Goal: Task Accomplishment & Management: Manage account settings

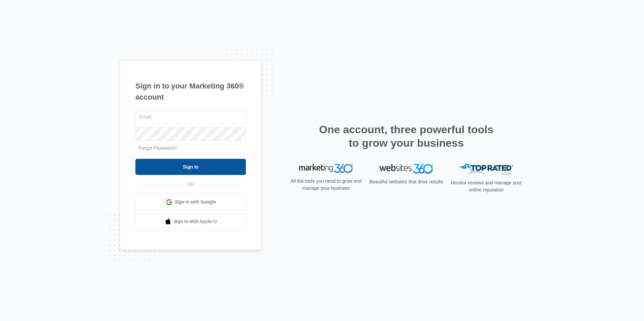
type input "[EMAIL_ADDRESS][DOMAIN_NAME]"
click at [206, 163] on input "Sign In" at bounding box center [190, 167] width 111 height 16
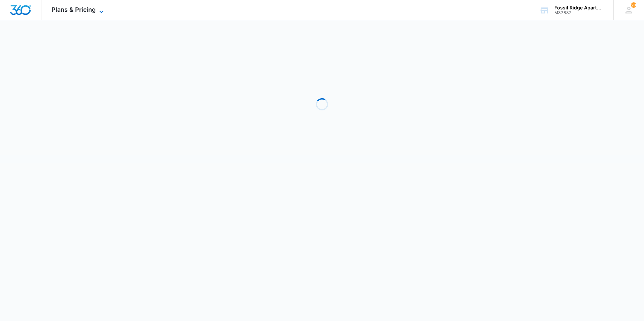
click at [72, 8] on span "Plans & Pricing" at bounding box center [74, 9] width 44 height 7
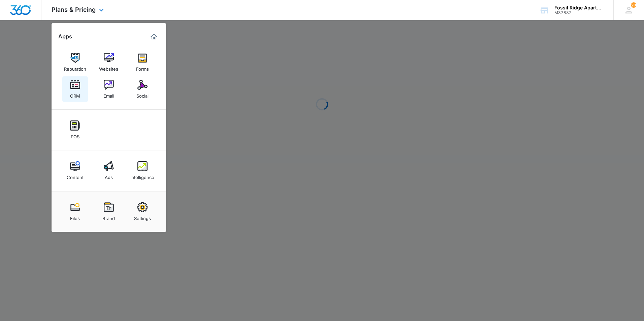
click at [79, 92] on div "CRM" at bounding box center [75, 94] width 10 height 9
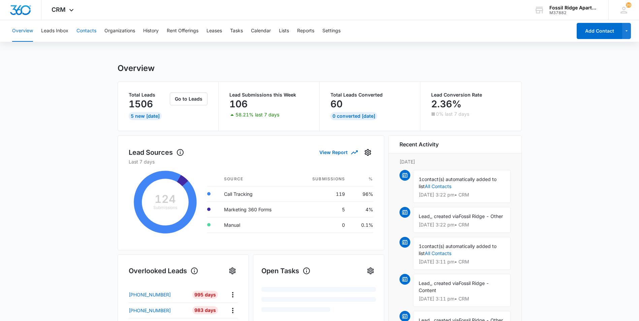
click at [83, 30] on button "Contacts" at bounding box center [86, 31] width 20 height 22
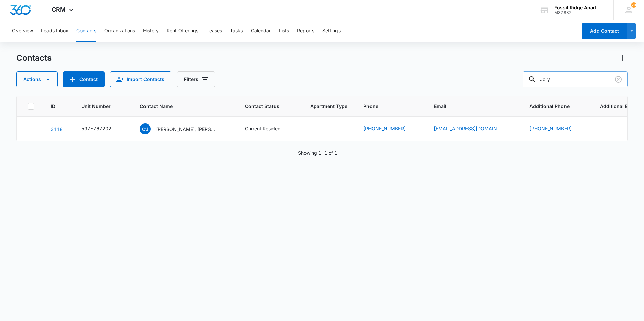
click at [568, 82] on input "Jolly" at bounding box center [575, 79] width 105 height 16
type input "J"
type input "6825-206"
click at [90, 126] on div "597-825206" at bounding box center [96, 128] width 30 height 7
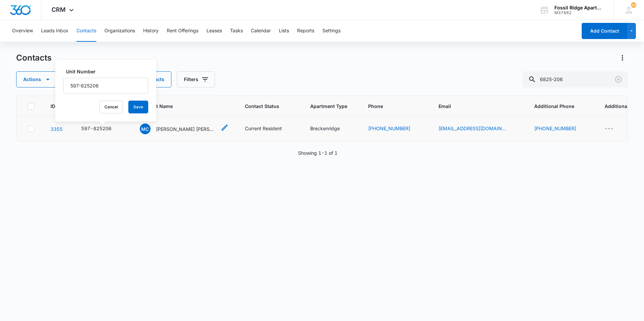
click at [181, 127] on p "[PERSON_NAME] [PERSON_NAME]" at bounding box center [186, 129] width 61 height 7
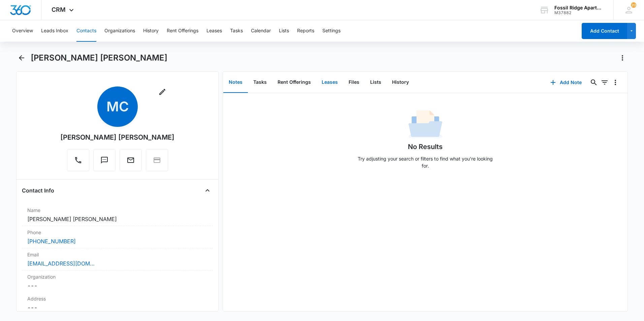
click at [326, 80] on button "Leases" at bounding box center [329, 82] width 27 height 21
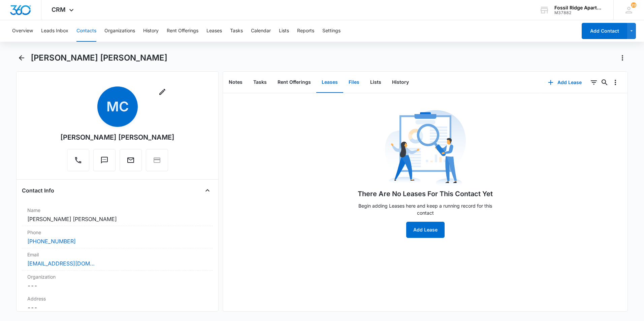
click at [348, 82] on button "Files" at bounding box center [354, 82] width 22 height 21
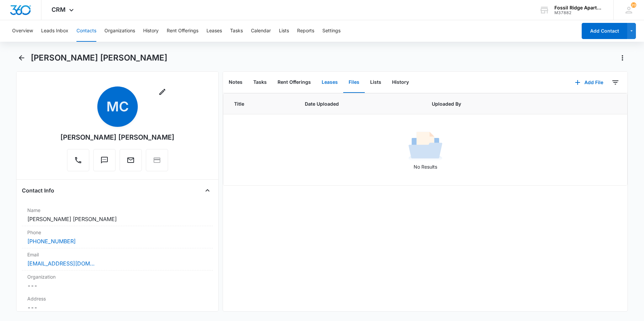
click at [325, 81] on button "Leases" at bounding box center [329, 82] width 27 height 21
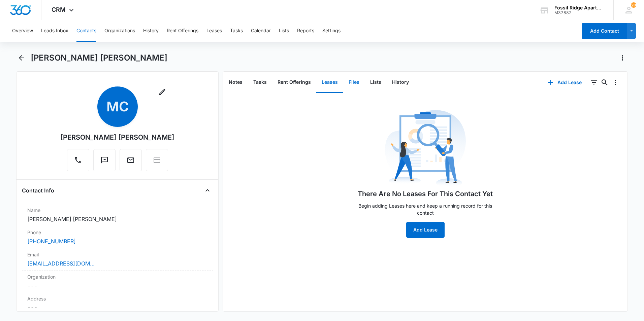
click at [351, 84] on button "Files" at bounding box center [354, 82] width 22 height 21
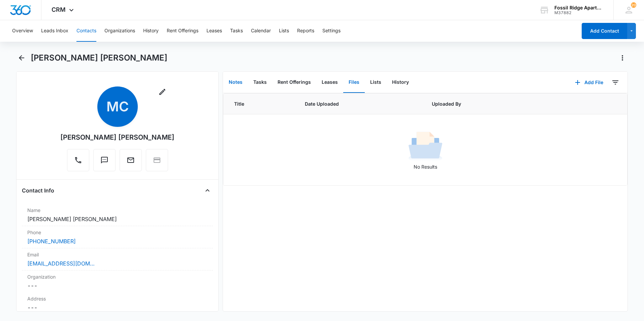
click at [238, 79] on button "Notes" at bounding box center [235, 82] width 25 height 21
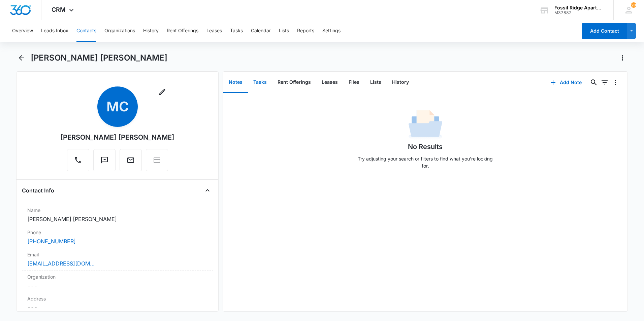
click at [263, 81] on button "Tasks" at bounding box center [260, 82] width 24 height 21
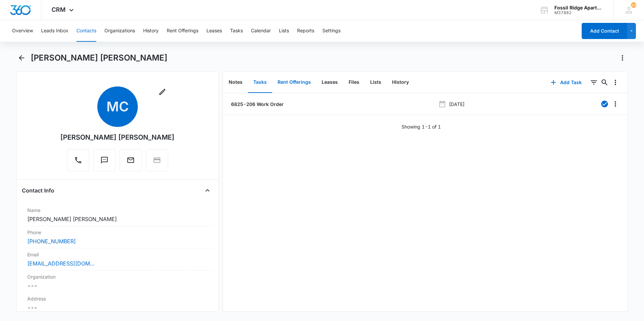
click at [303, 85] on button "Rent Offerings" at bounding box center [294, 82] width 44 height 21
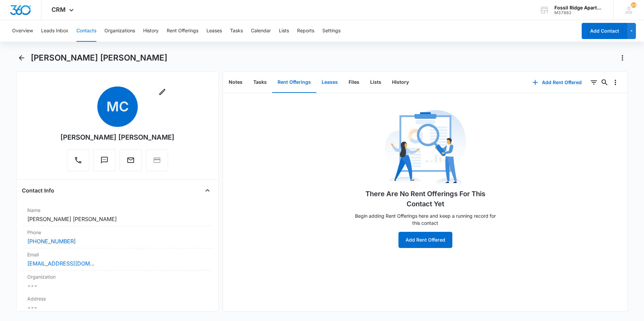
click at [331, 81] on button "Leases" at bounding box center [329, 82] width 27 height 21
